Goal: Task Accomplishment & Management: Manage account settings

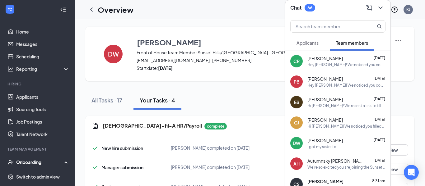
click at [343, 67] on div "Hey [PERSON_NAME]! We noticed you completed your paperwork on Workstream, which…" at bounding box center [346, 64] width 78 height 5
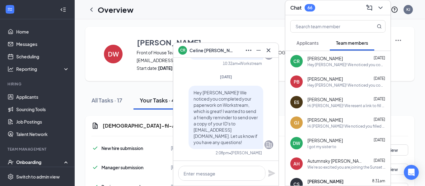
click at [333, 85] on div "Hey [PERSON_NAME]! We noticed you completed your paperwork on Workstream , whic…" at bounding box center [346, 85] width 78 height 5
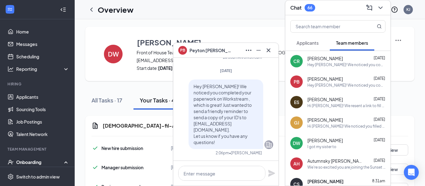
click at [330, 94] on div "[PERSON_NAME] [DATE] Hi [PERSON_NAME]! We resent a link to fill out your paperw…" at bounding box center [337, 102] width 105 height 21
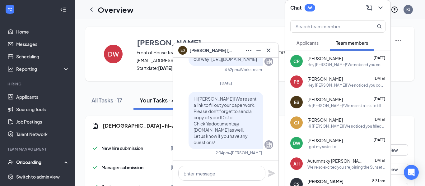
click at [326, 117] on span "[PERSON_NAME]" at bounding box center [324, 120] width 35 height 6
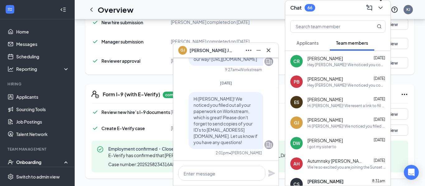
click at [380, 8] on icon "ChevronDown" at bounding box center [380, 8] width 4 height 2
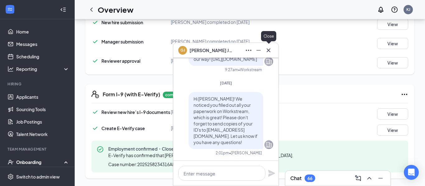
click at [265, 48] on icon "Cross" at bounding box center [267, 50] width 7 height 7
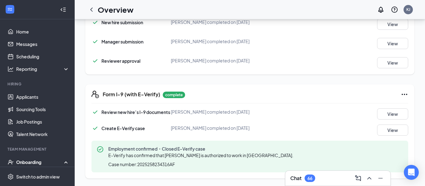
click at [322, 181] on div "Chat 66" at bounding box center [337, 178] width 95 height 10
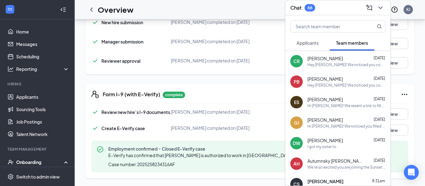
click at [340, 88] on div "PB [PERSON_NAME] [DATE] Hey [PERSON_NAME]! We noticed you completed your paperw…" at bounding box center [337, 81] width 105 height 21
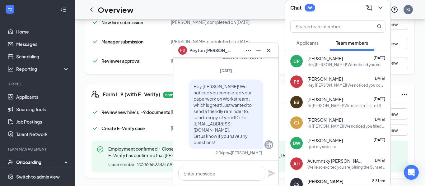
click at [338, 95] on div "[PERSON_NAME] [DATE] Hi [PERSON_NAME]! We resent a link to fill out your paperw…" at bounding box center [337, 102] width 105 height 21
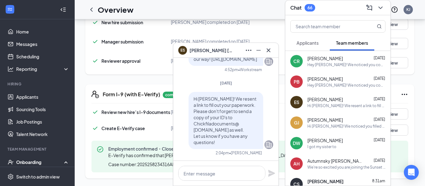
click at [338, 95] on div "[PERSON_NAME] [DATE] Hi [PERSON_NAME]! We resent a link to fill out your paperw…" at bounding box center [337, 102] width 105 height 21
click at [271, 49] on icon "Cross" at bounding box center [267, 50] width 7 height 7
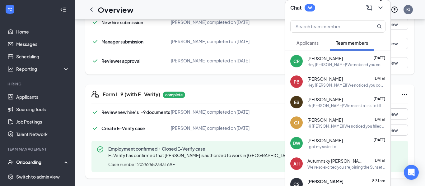
click at [382, 11] on icon "ChevronDown" at bounding box center [379, 7] width 7 height 7
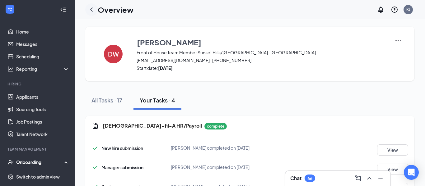
click at [88, 6] on icon "ChevronLeft" at bounding box center [91, 9] width 7 height 7
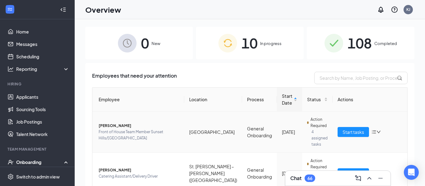
scroll to position [57, 0]
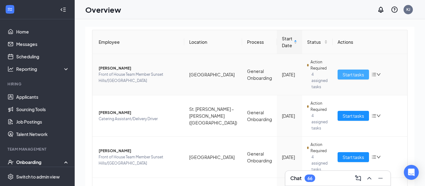
click at [342, 74] on span "Start tasks" at bounding box center [352, 74] width 21 height 7
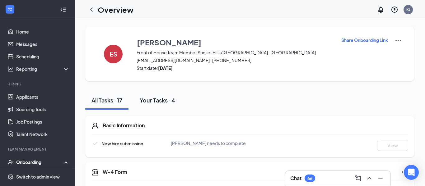
click at [166, 98] on div "Your Tasks · 4" at bounding box center [157, 100] width 35 height 8
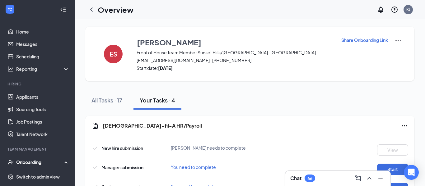
click at [374, 43] on p "Share Onboarding Link" at bounding box center [364, 40] width 47 height 6
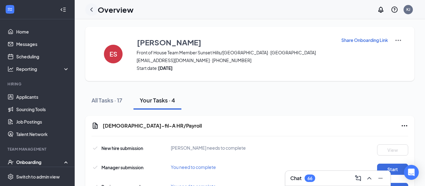
click at [91, 11] on icon "ChevronLeft" at bounding box center [91, 9] width 7 height 7
